Goal: Task Accomplishment & Management: Manage account settings

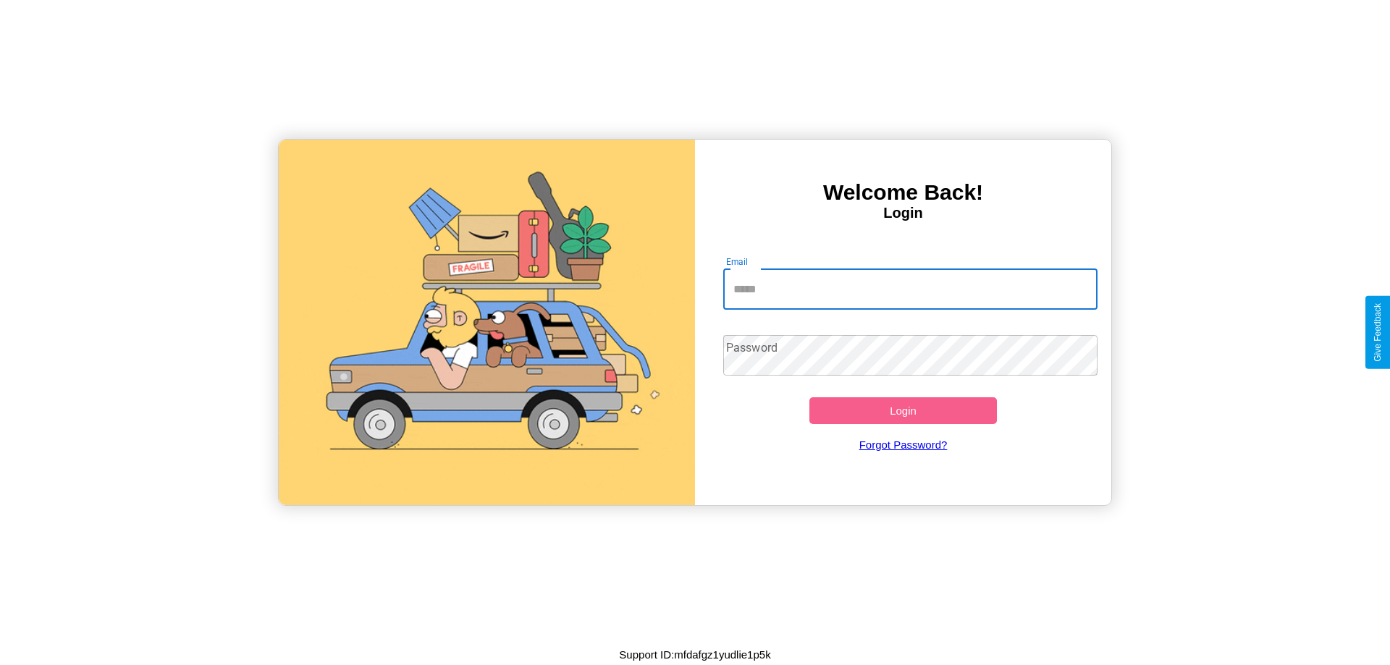
click at [910, 289] on input "Email" at bounding box center [910, 289] width 375 height 41
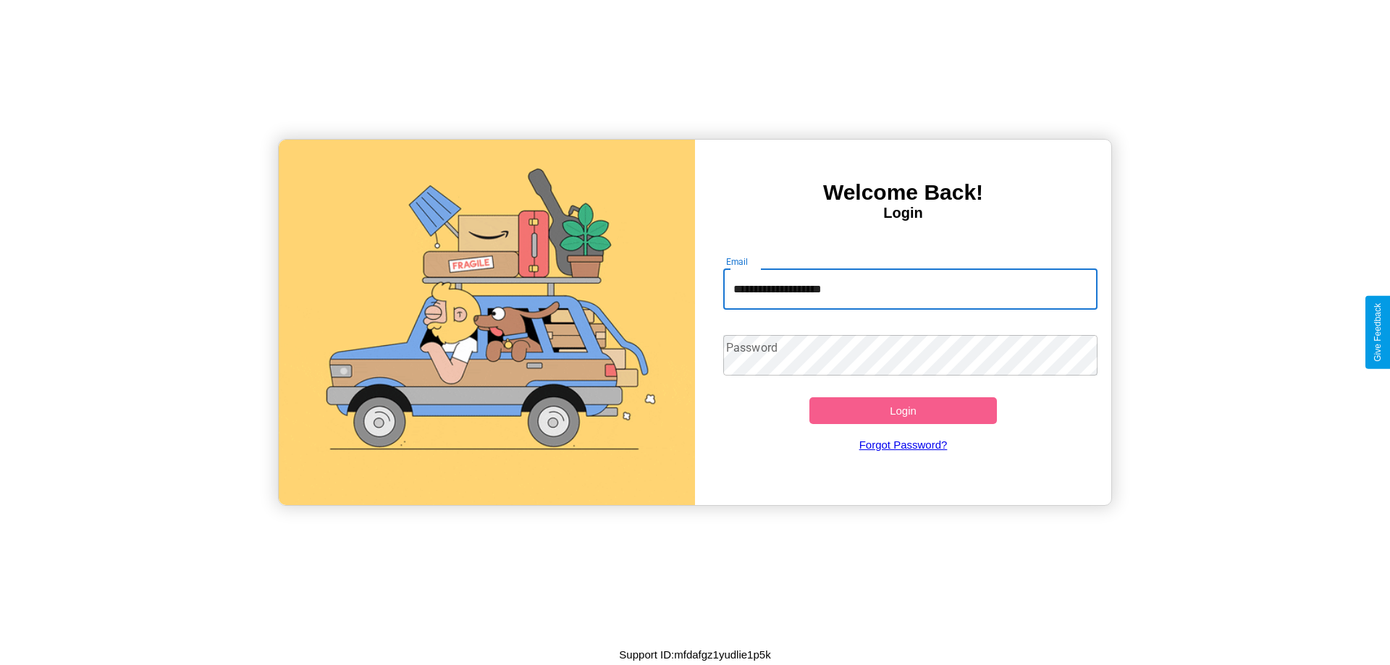
type input "**********"
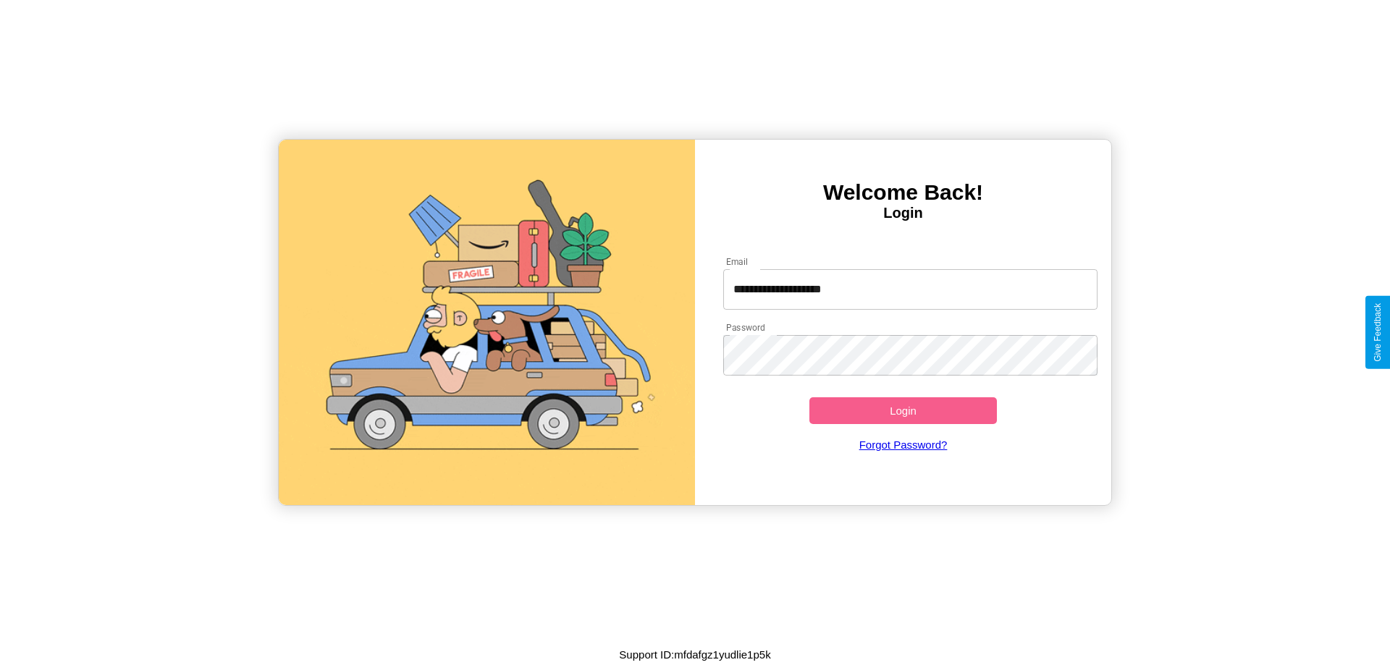
click at [903, 411] on button "Login" at bounding box center [904, 411] width 188 height 27
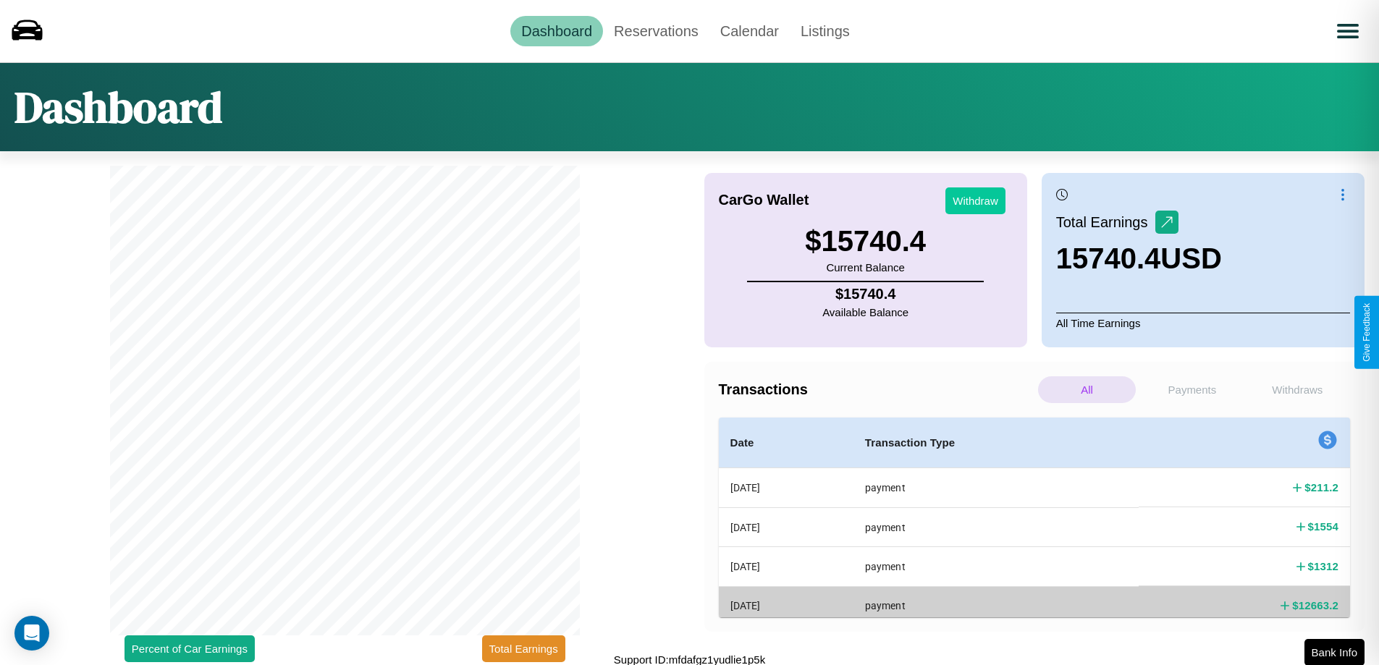
click at [975, 201] on button "Withdraw" at bounding box center [976, 201] width 60 height 27
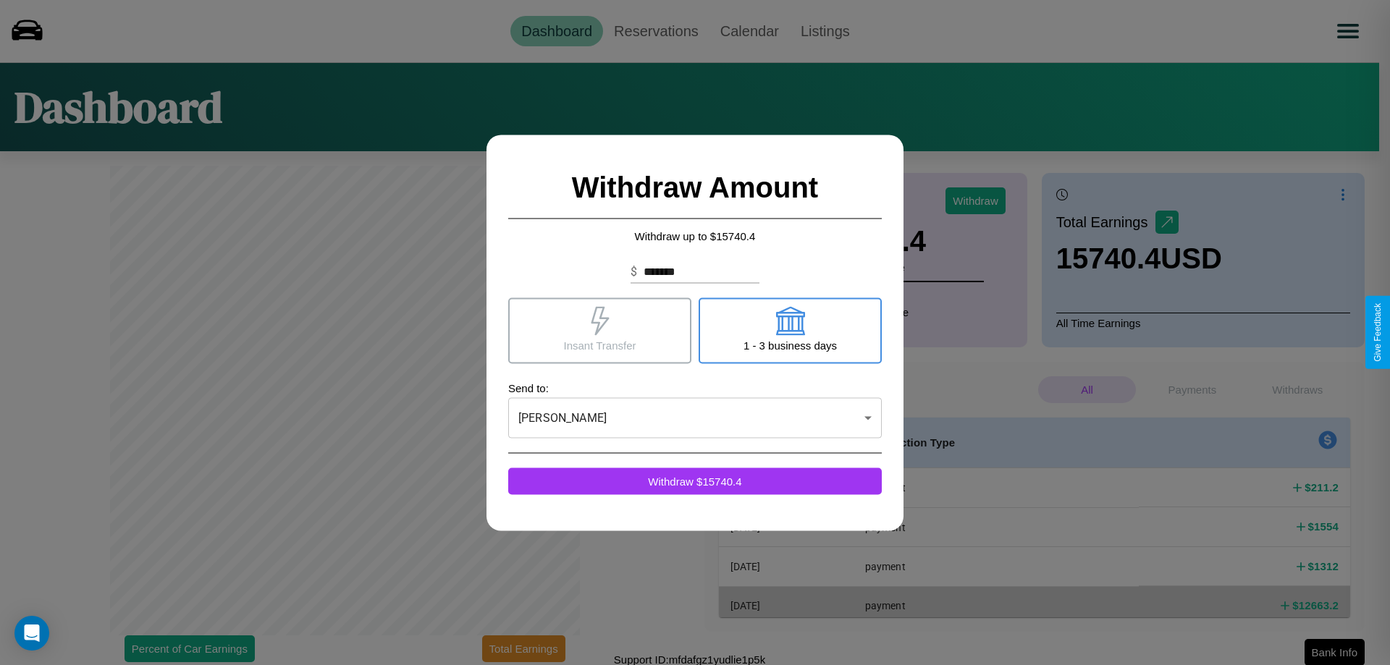
click at [600, 330] on icon at bounding box center [600, 320] width 18 height 29
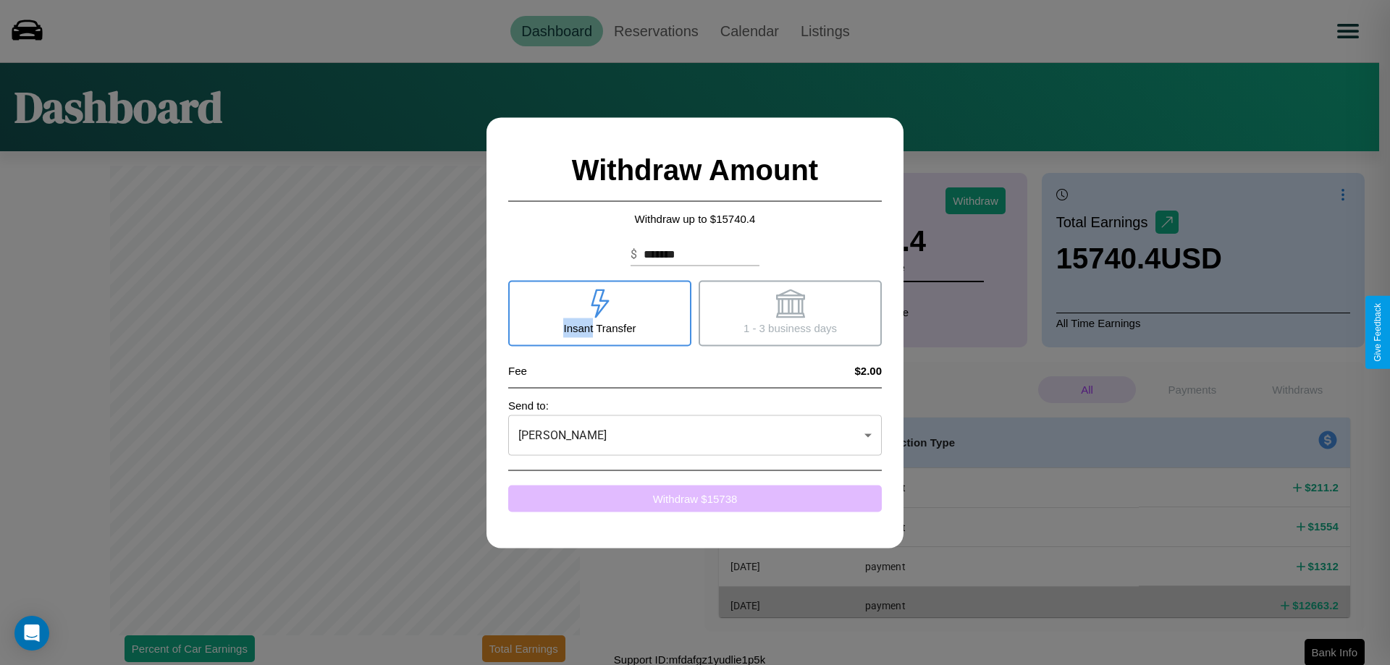
click at [695, 498] on button "Withdraw $ 15738" at bounding box center [695, 498] width 374 height 27
